Goal: Information Seeking & Learning: Learn about a topic

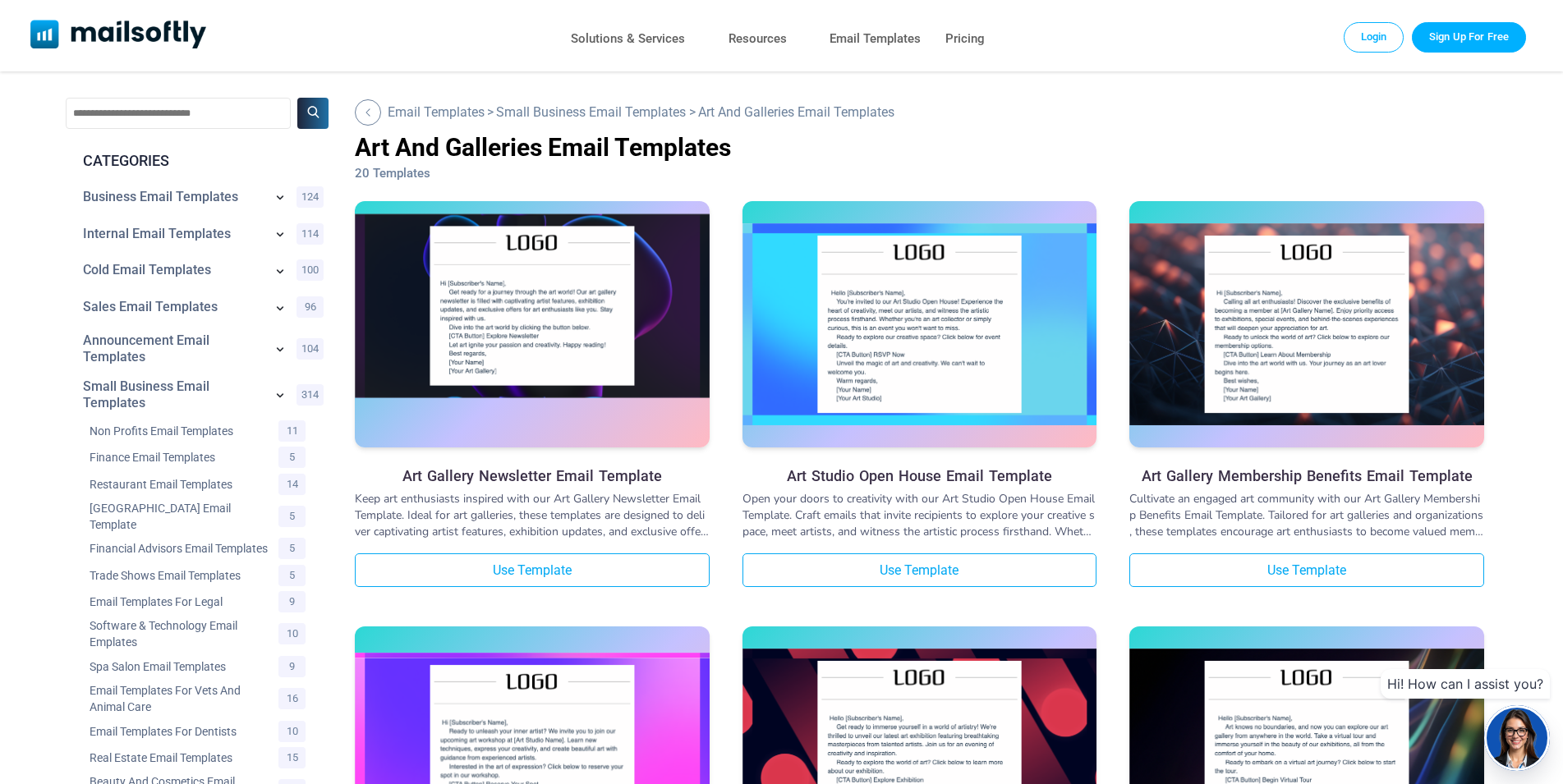
click at [498, 321] on img at bounding box center [531, 305] width 354 height 185
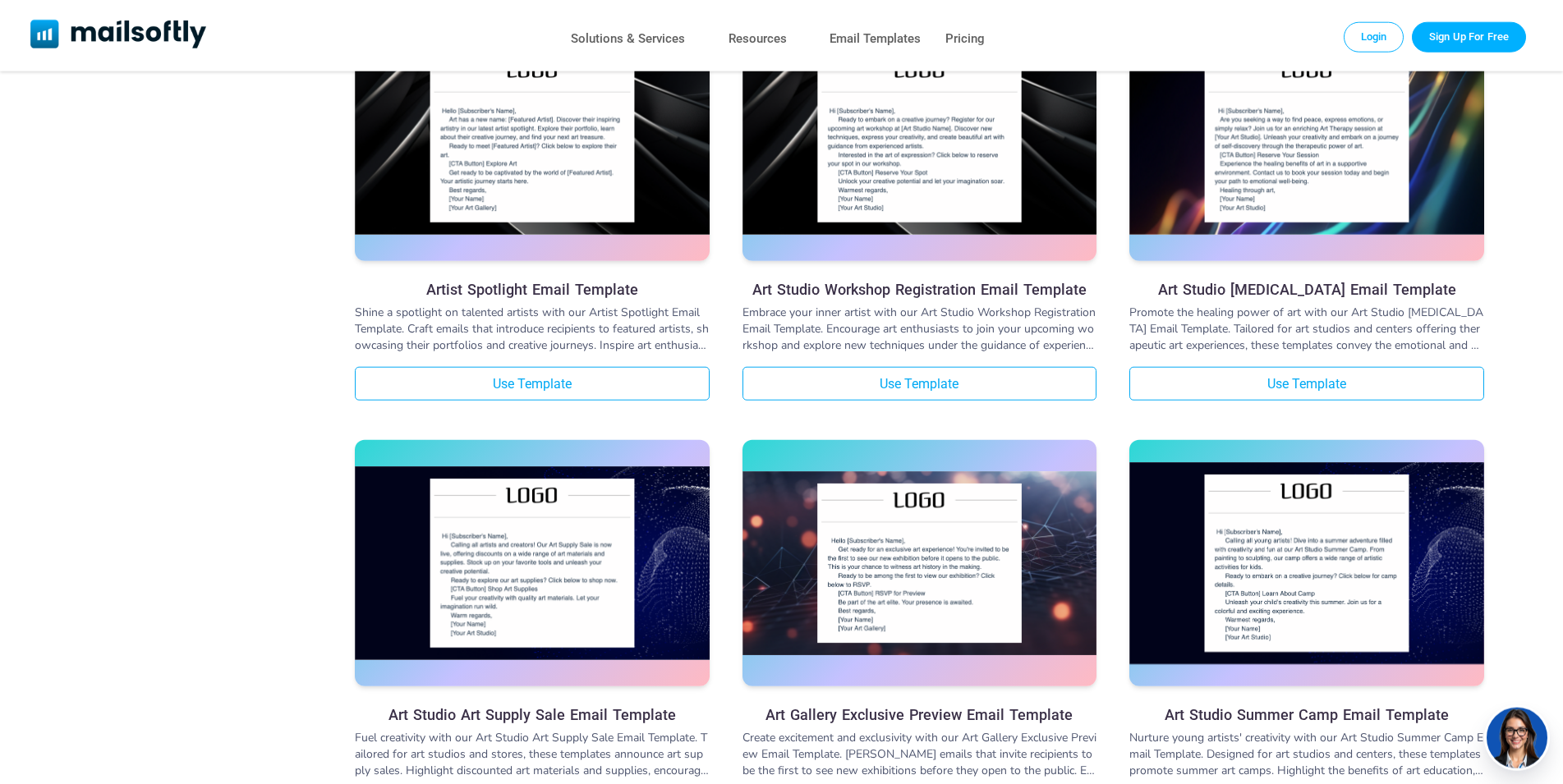
scroll to position [1507, 0]
